Goal: Information Seeking & Learning: Learn about a topic

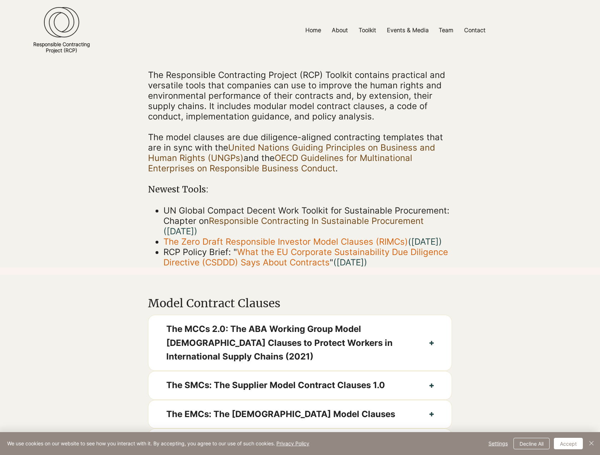
scroll to position [78, 0]
drag, startPoint x: 567, startPoint y: 441, endPoint x: 558, endPoint y: 411, distance: 31.8
click at [567, 441] on button "Accept" at bounding box center [568, 442] width 29 height 11
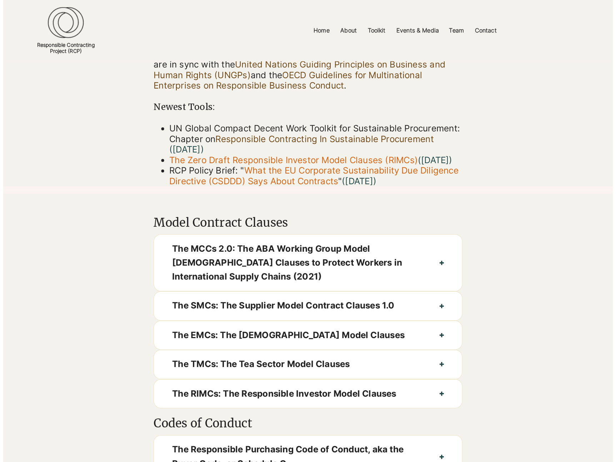
scroll to position [0, 0]
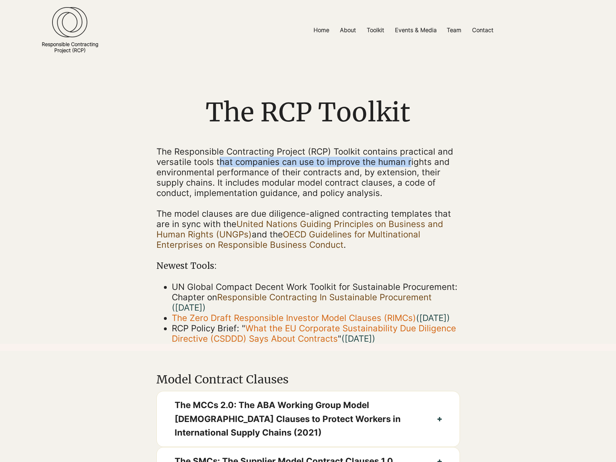
drag, startPoint x: 228, startPoint y: 163, endPoint x: 408, endPoint y: 165, distance: 180.5
click at [408, 165] on span "The Responsible Contracting Project (RCP) Toolkit contains practical and versat…" at bounding box center [305, 173] width 297 height 52
click at [279, 155] on span "The Responsible Contracting Project (RCP) Toolkit contains practical and versat…" at bounding box center [305, 173] width 297 height 52
click at [324, 170] on span "The Responsible Contracting Project (RCP) Toolkit contains practical and versat…" at bounding box center [305, 173] width 297 height 52
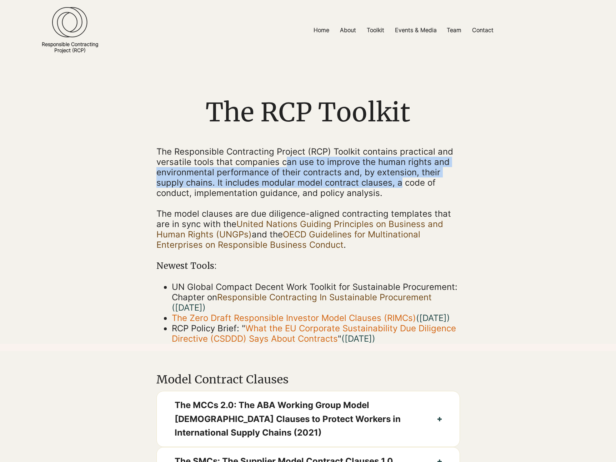
drag, startPoint x: 287, startPoint y: 158, endPoint x: 398, endPoint y: 182, distance: 113.3
click at [398, 182] on span "The Responsible Contracting Project (RCP) Toolkit contains practical and versat…" at bounding box center [305, 173] width 297 height 52
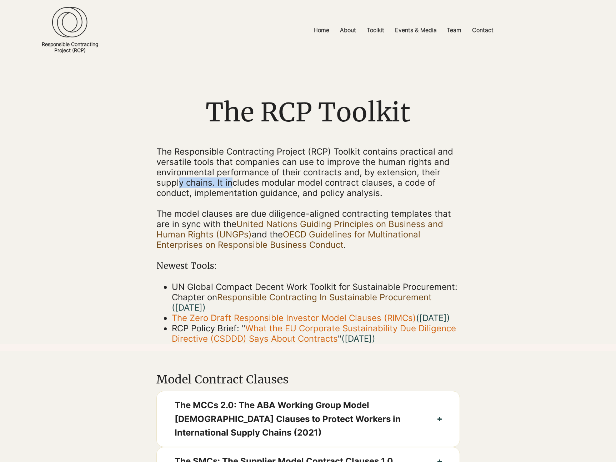
drag, startPoint x: 220, startPoint y: 183, endPoint x: 234, endPoint y: 183, distance: 13.9
click at [234, 183] on span "The Responsible Contracting Project (RCP) Toolkit contains practical and versat…" at bounding box center [305, 173] width 297 height 52
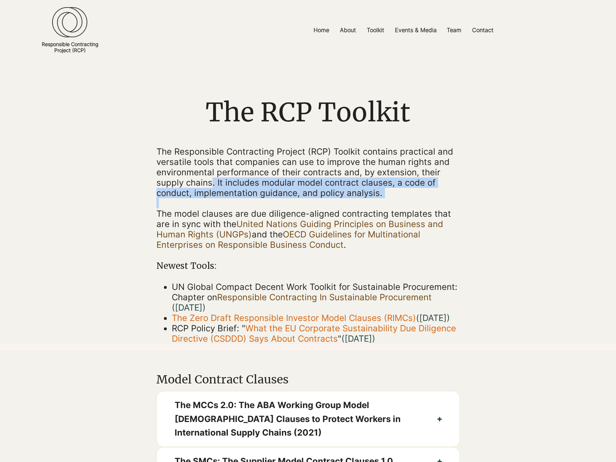
drag, startPoint x: 212, startPoint y: 184, endPoint x: 373, endPoint y: 202, distance: 162.8
click at [370, 203] on div "The Responsible Contracting Project (RCP) Toolkit contains practical and versat…" at bounding box center [309, 246] width 304 height 198
click at [387, 194] on p "The Responsible Contracting Project (RCP) Toolkit contains practical and versat…" at bounding box center [309, 173] width 304 height 52
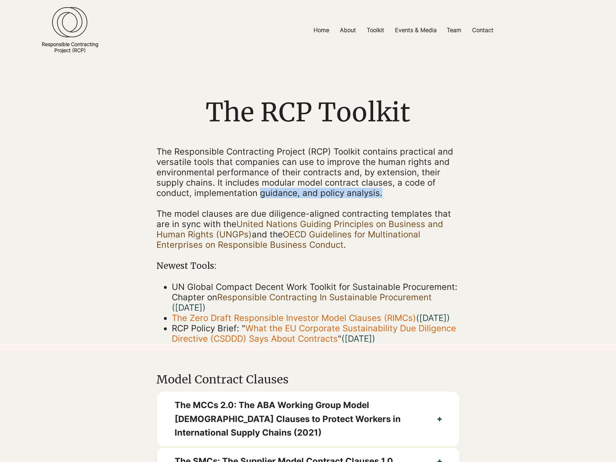
drag, startPoint x: 319, startPoint y: 192, endPoint x: 223, endPoint y: 186, distance: 95.6
click at [251, 188] on p "The Responsible Contracting Project (RCP) Toolkit contains practical and versat…" at bounding box center [309, 173] width 304 height 52
click at [207, 185] on span "The Responsible Contracting Project (RCP) Toolkit contains practical and versat…" at bounding box center [305, 173] width 297 height 52
drag, startPoint x: 396, startPoint y: 182, endPoint x: 346, endPoint y: 195, distance: 51.3
click at [376, 197] on span "The Responsible Contracting Project (RCP) Toolkit contains practical and versat…" at bounding box center [305, 173] width 297 height 52
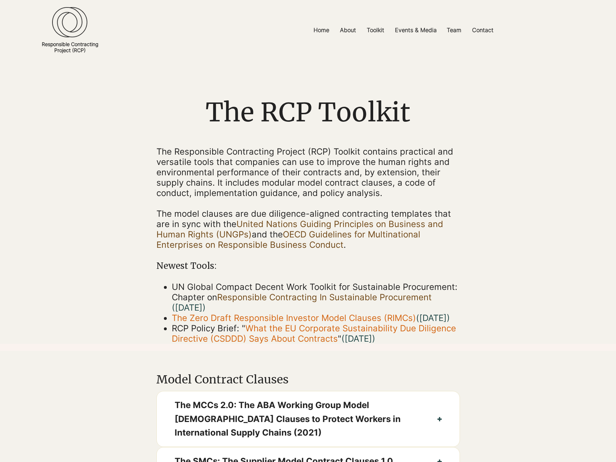
click at [247, 173] on span "The Responsible Contracting Project (RCP) Toolkit contains practical and versat…" at bounding box center [305, 173] width 297 height 52
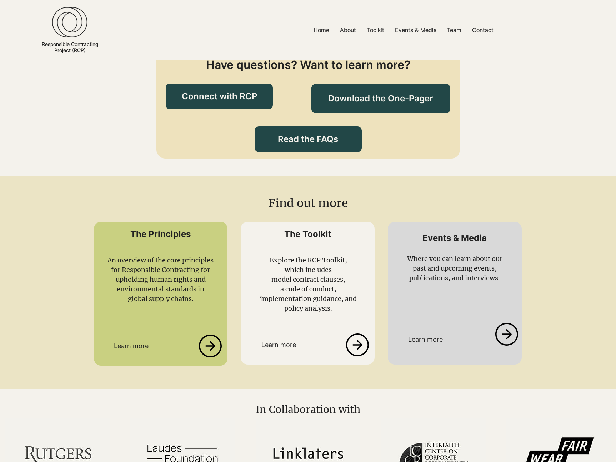
scroll to position [838, 0]
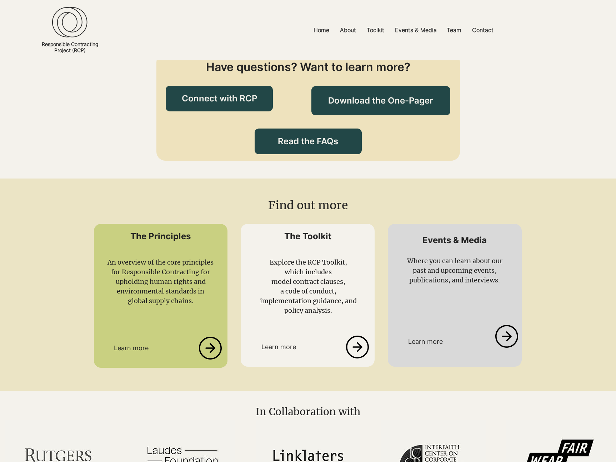
click at [359, 354] on icon at bounding box center [357, 347] width 23 height 23
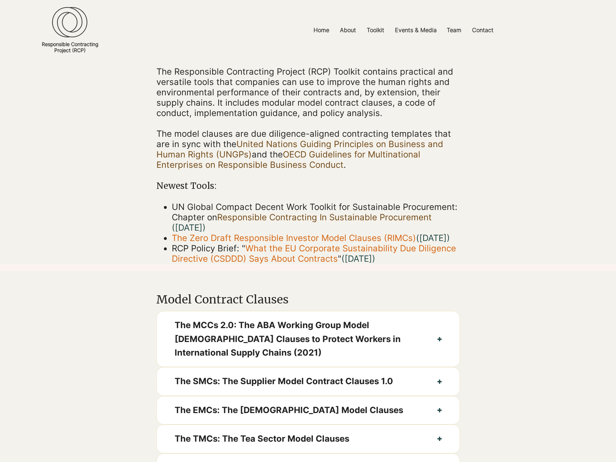
scroll to position [0, 0]
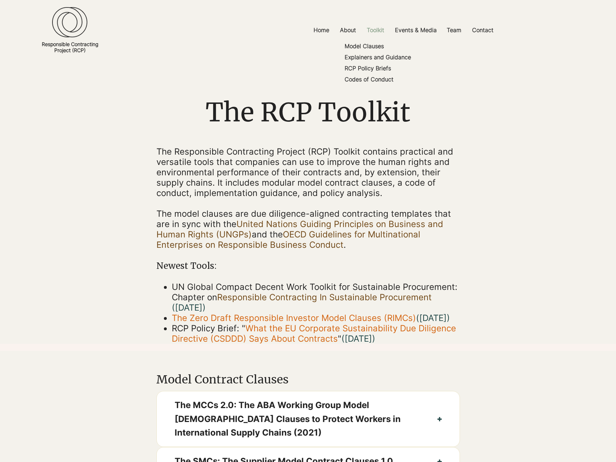
click at [376, 29] on p "Toolkit" at bounding box center [375, 30] width 25 height 16
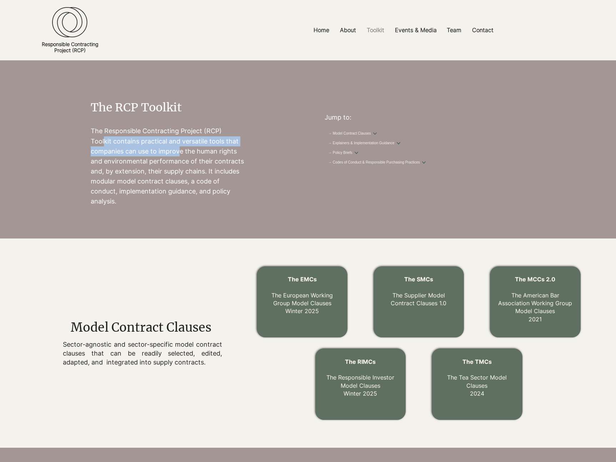
drag, startPoint x: 138, startPoint y: 143, endPoint x: 181, endPoint y: 153, distance: 43.7
click at [181, 153] on p "The Responsible Contracting Project (RCP) Toolkit contains practical and versat…" at bounding box center [168, 166] width 155 height 80
drag, startPoint x: 157, startPoint y: 139, endPoint x: 217, endPoint y: 159, distance: 62.6
click at [217, 159] on p "The Responsible Contracting Project (RCP) Toolkit contains practical and versat…" at bounding box center [168, 166] width 155 height 80
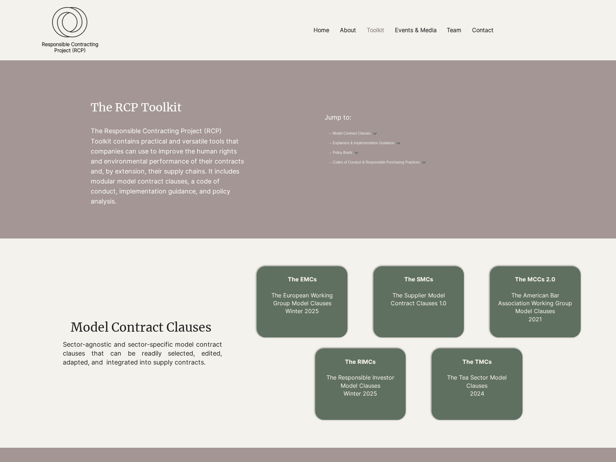
click at [217, 159] on p "The Responsible Contracting Project (RCP) Toolkit contains practical and versat…" at bounding box center [168, 166] width 155 height 80
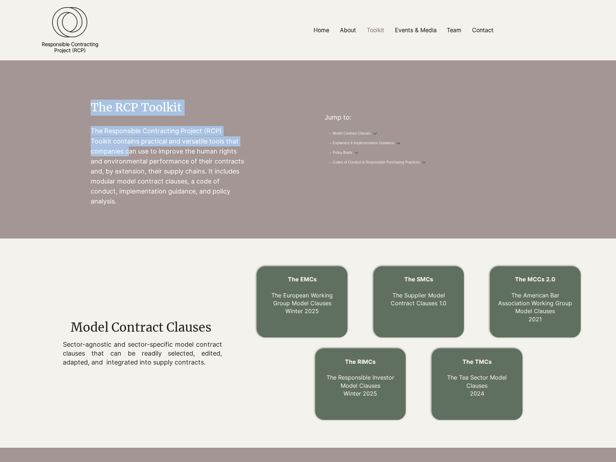
drag, startPoint x: 134, startPoint y: 149, endPoint x: 258, endPoint y: 169, distance: 126.1
click at [258, 169] on div "The RCP Toolkit The Responsible Contracting Project (RCP) Toolkit contains prac…" at bounding box center [169, 149] width 277 height 178
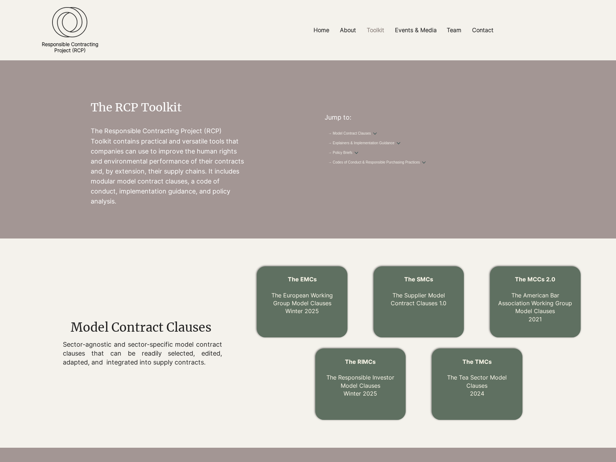
drag, startPoint x: 202, startPoint y: 177, endPoint x: 158, endPoint y: 165, distance: 45.8
click at [202, 177] on p "The Responsible Contracting Project (RCP) Toolkit contains practical and versat…" at bounding box center [168, 166] width 155 height 80
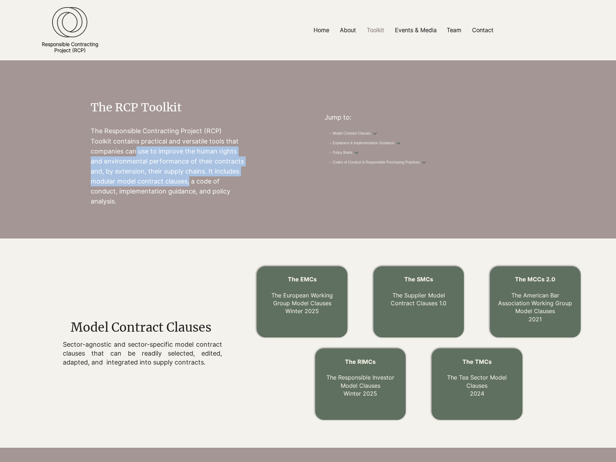
drag, startPoint x: 153, startPoint y: 158, endPoint x: 190, endPoint y: 181, distance: 43.0
click at [190, 181] on p "The Responsible Contracting Project (RCP) Toolkit contains practical and versat…" at bounding box center [168, 166] width 155 height 80
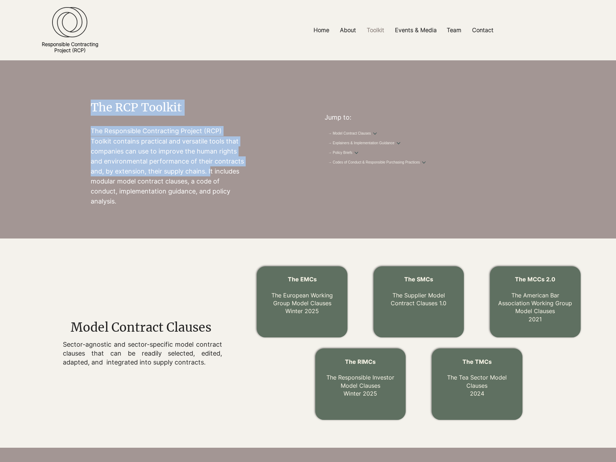
drag, startPoint x: 211, startPoint y: 170, endPoint x: 211, endPoint y: 213, distance: 43.2
click at [211, 213] on div "The RCP Toolkit The Responsible Contracting Project (RCP) Toolkit contains prac…" at bounding box center [169, 149] width 277 height 178
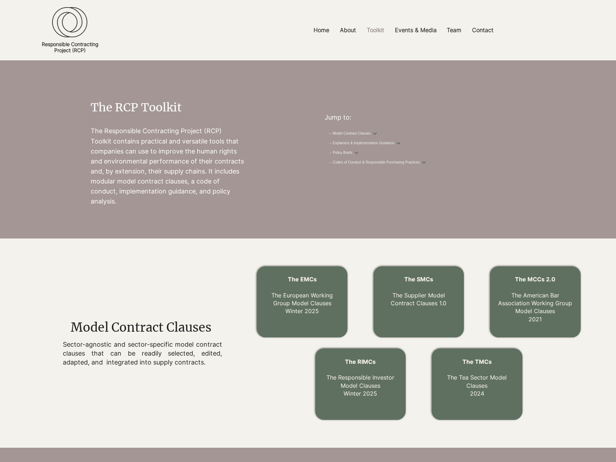
click at [184, 189] on p "The Responsible Contracting Project (RCP) Toolkit contains practical and versat…" at bounding box center [168, 166] width 155 height 80
